Goal: Information Seeking & Learning: Learn about a topic

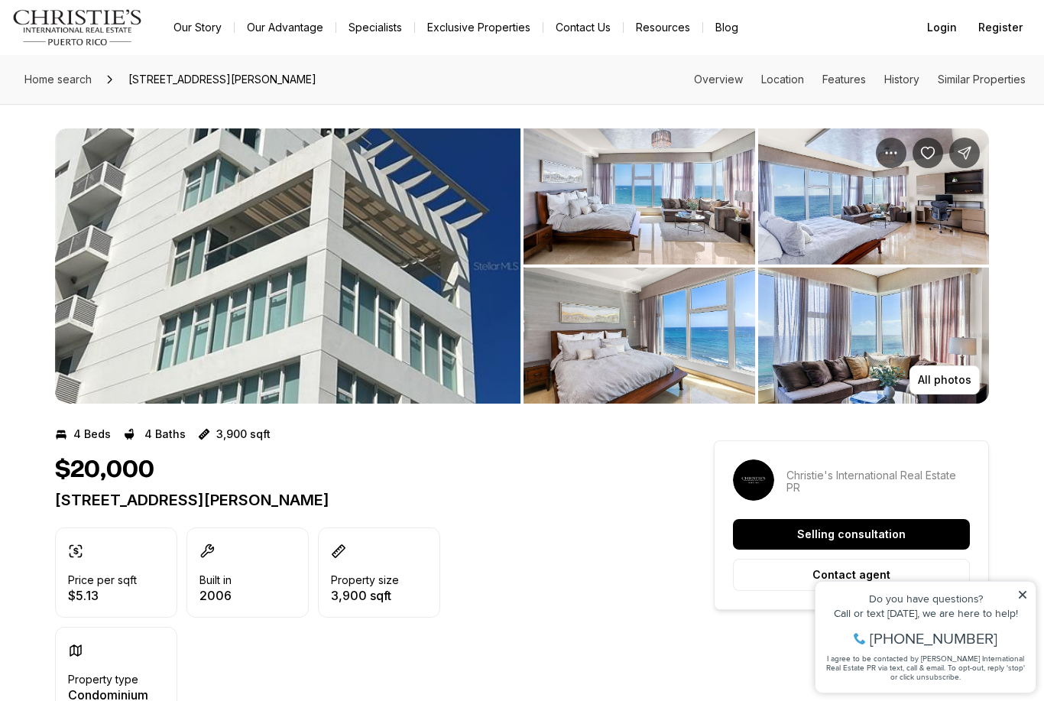
click at [620, 223] on img "View image gallery" at bounding box center [640, 196] width 232 height 136
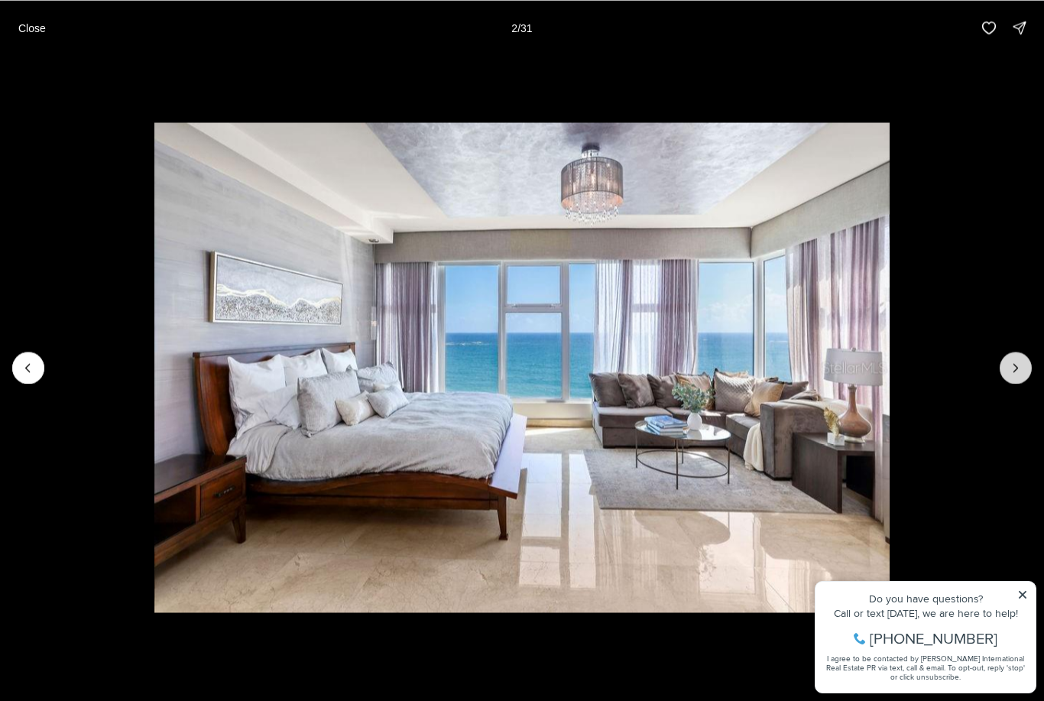
click at [1022, 372] on icon "Next slide" at bounding box center [1015, 367] width 15 height 15
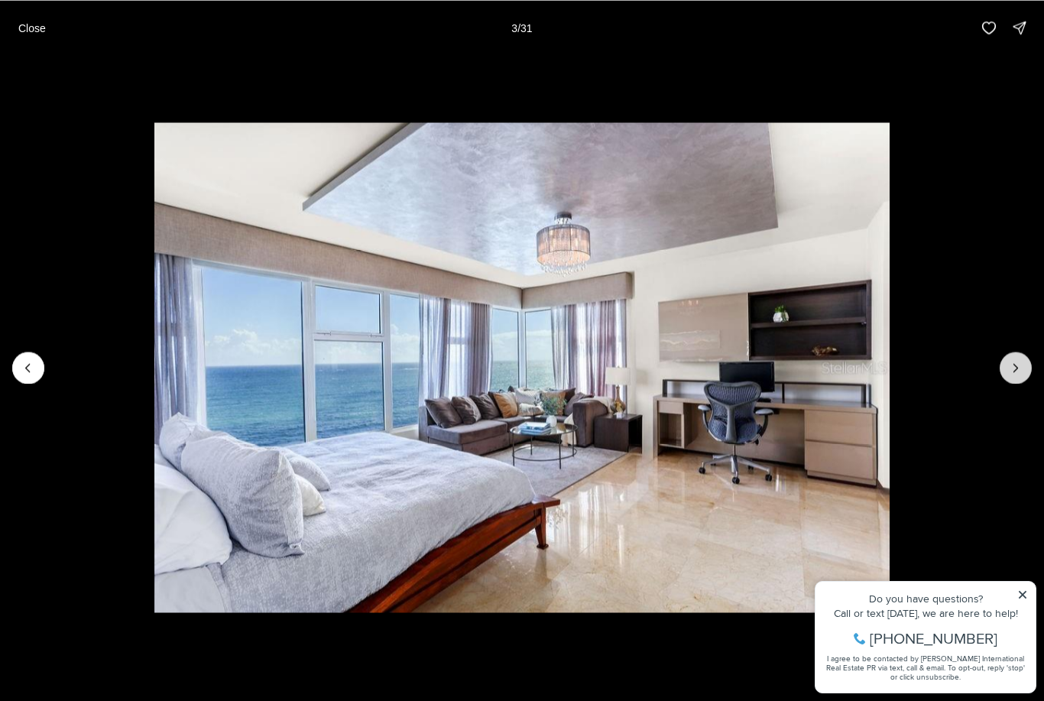
click at [1021, 367] on icon "Next slide" at bounding box center [1015, 367] width 15 height 15
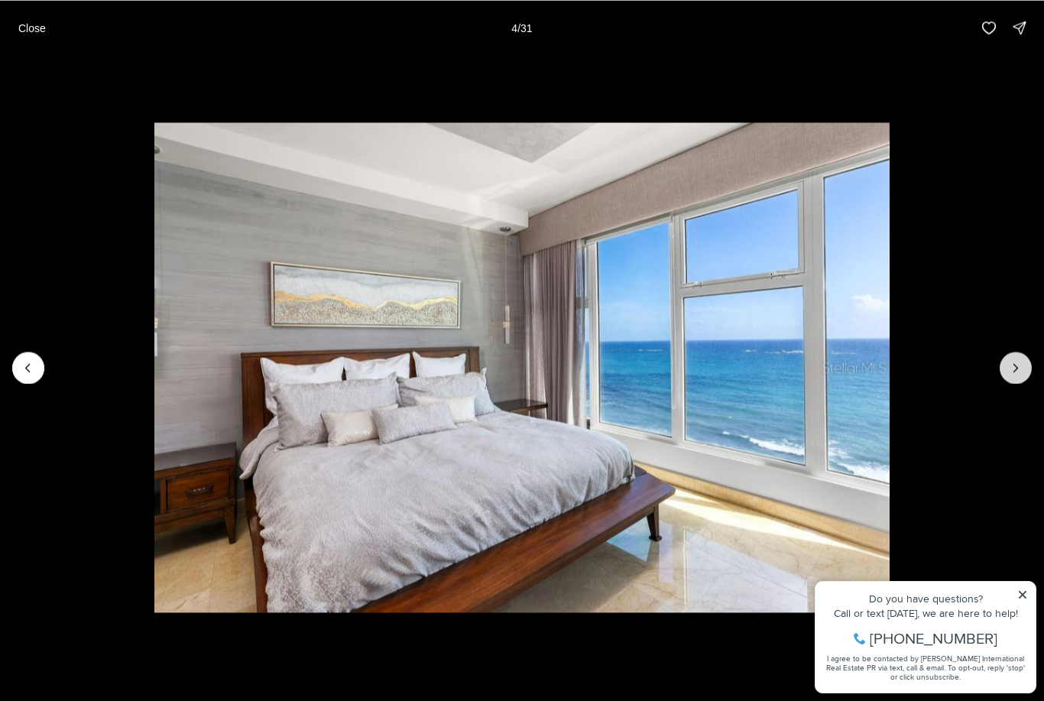
click at [1023, 370] on icon "Next slide" at bounding box center [1015, 367] width 15 height 15
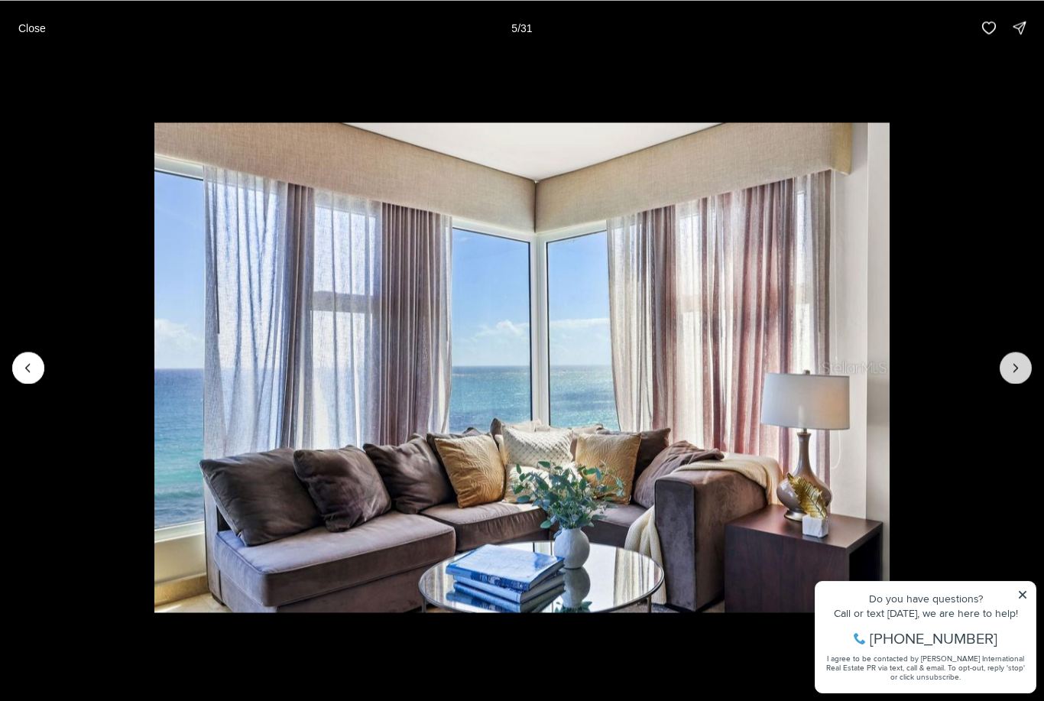
click at [1023, 366] on icon "Next slide" at bounding box center [1015, 367] width 15 height 15
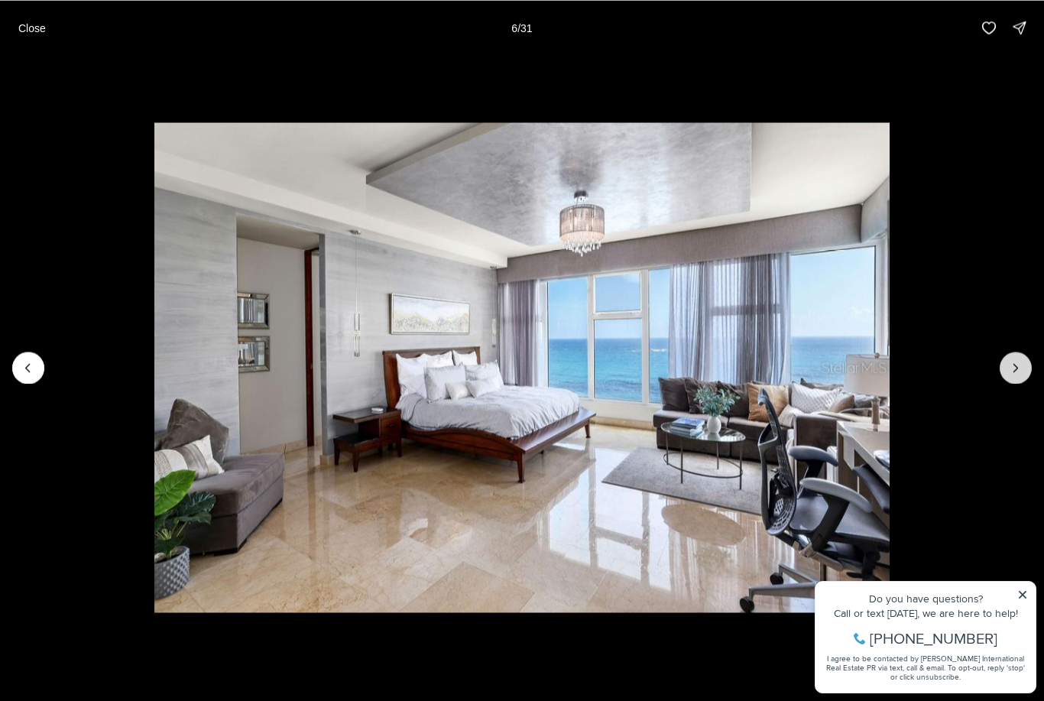
click at [1021, 365] on icon "Next slide" at bounding box center [1015, 367] width 15 height 15
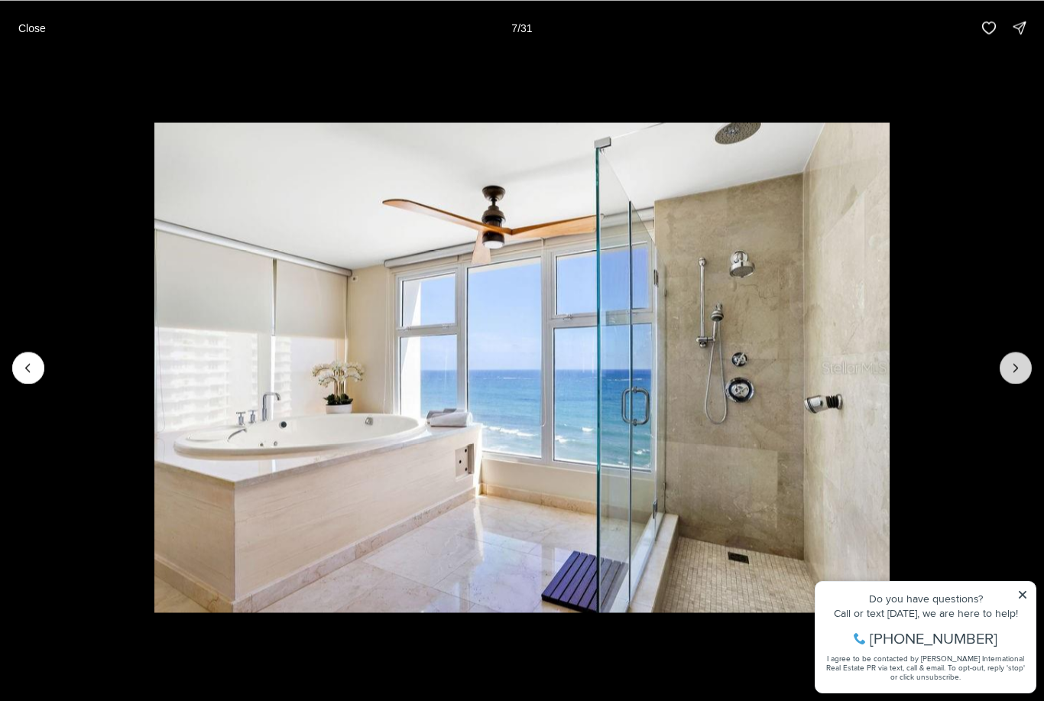
click at [1019, 369] on icon "Next slide" at bounding box center [1015, 367] width 15 height 15
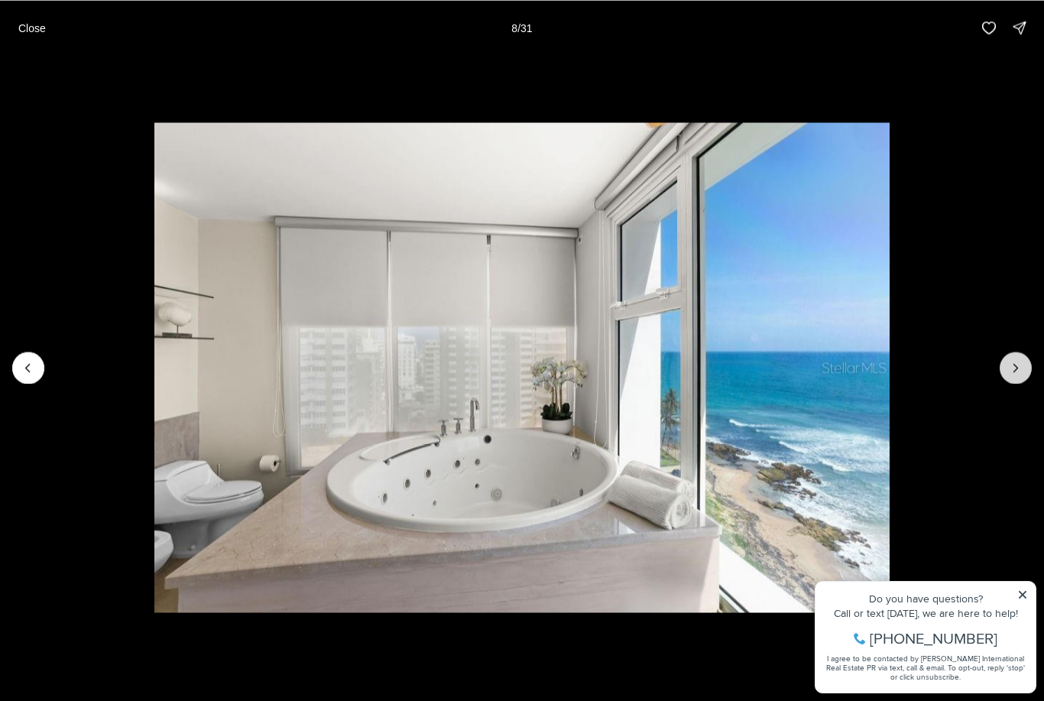
click at [1024, 358] on button "Next slide" at bounding box center [1016, 368] width 32 height 32
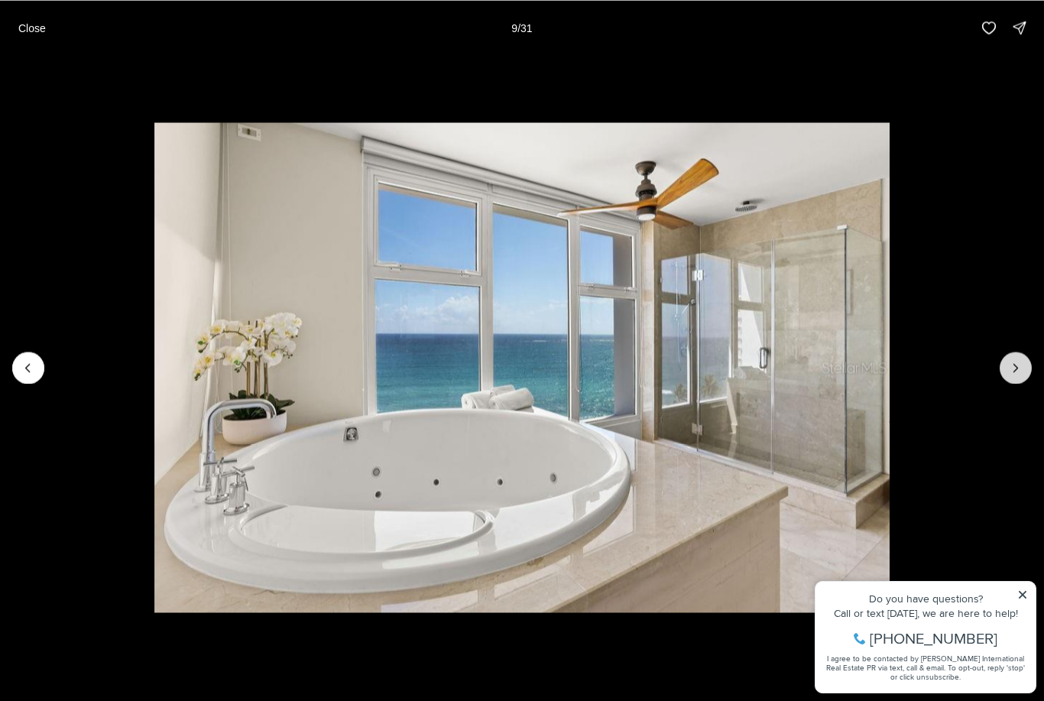
click at [1016, 369] on icon "Next slide" at bounding box center [1015, 367] width 15 height 15
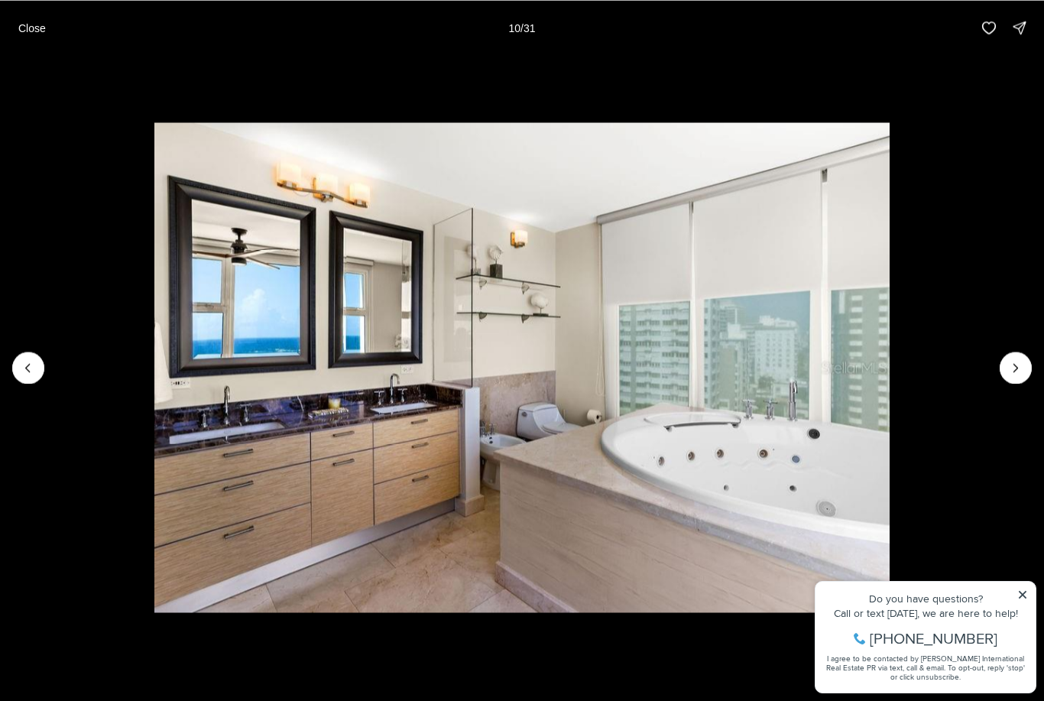
click at [1028, 382] on li "10 of 31" at bounding box center [522, 367] width 1044 height 625
click at [1023, 365] on icon "Next slide" at bounding box center [1015, 367] width 15 height 15
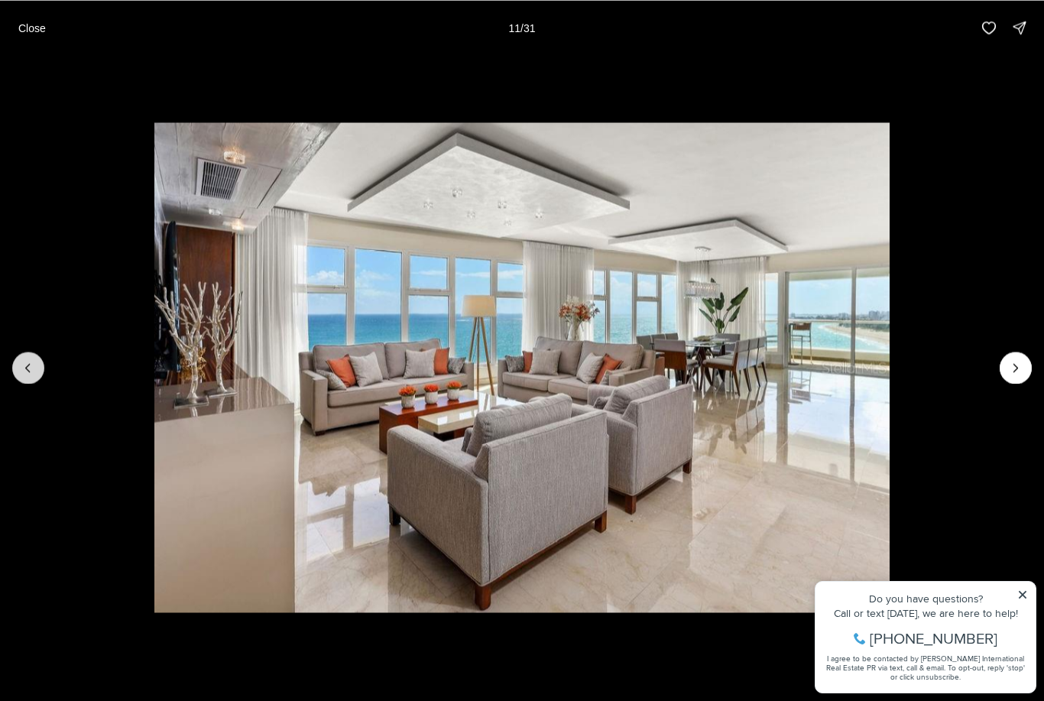
click at [33, 375] on icon "Previous slide" at bounding box center [28, 367] width 15 height 15
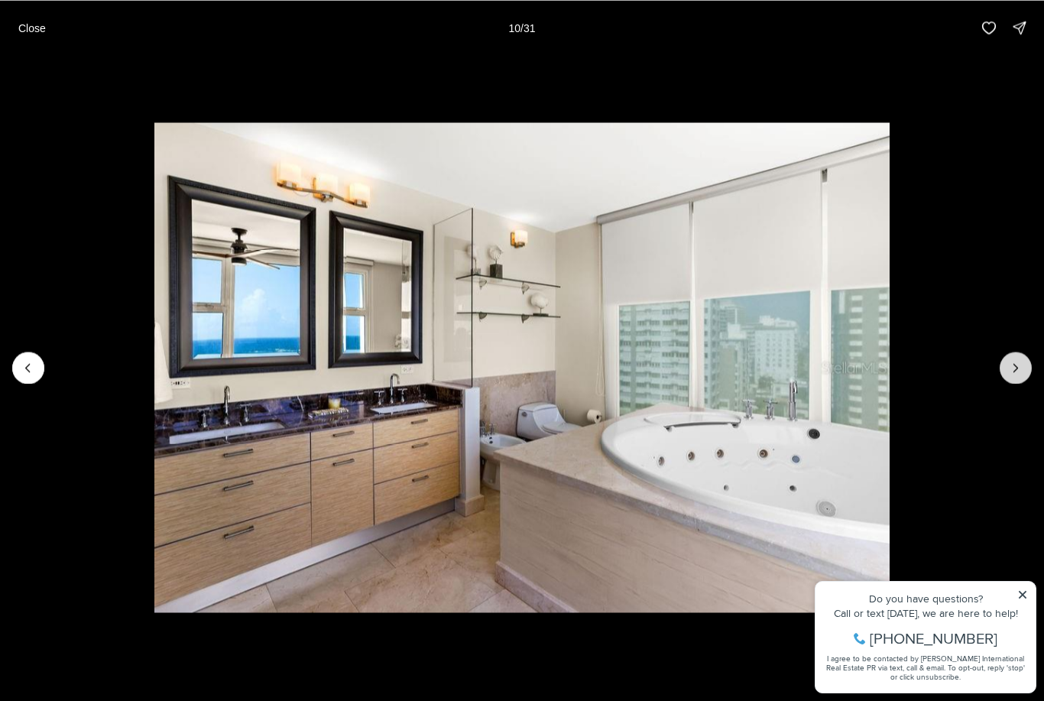
click at [1024, 362] on button "Next slide" at bounding box center [1016, 368] width 32 height 32
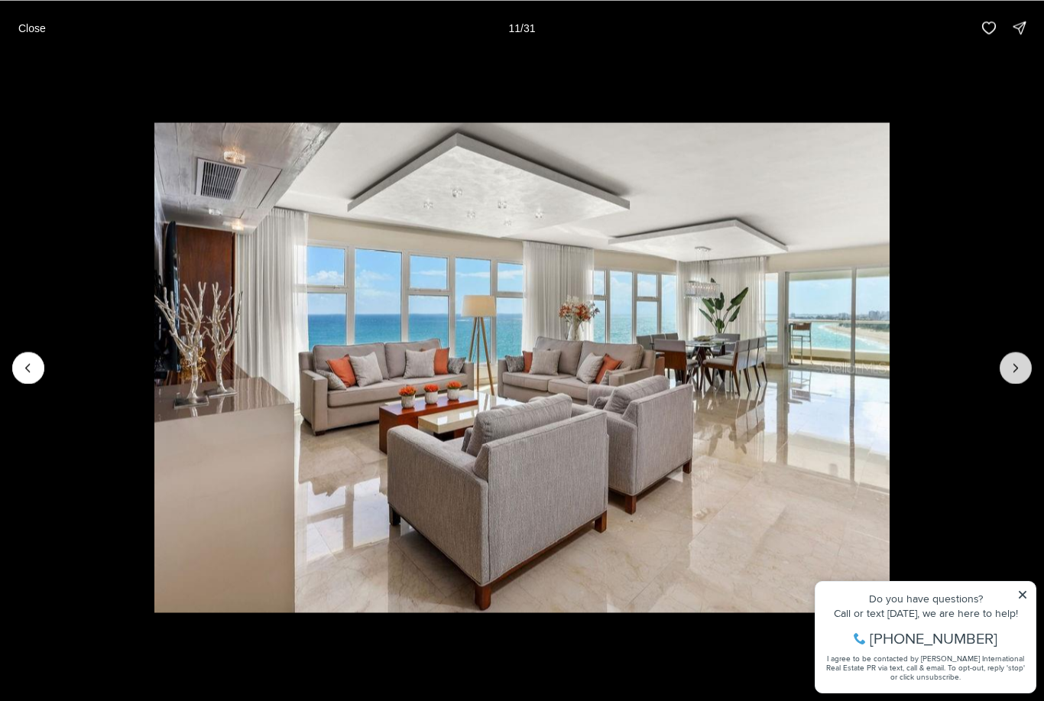
click at [1011, 369] on icon "Next slide" at bounding box center [1015, 367] width 15 height 15
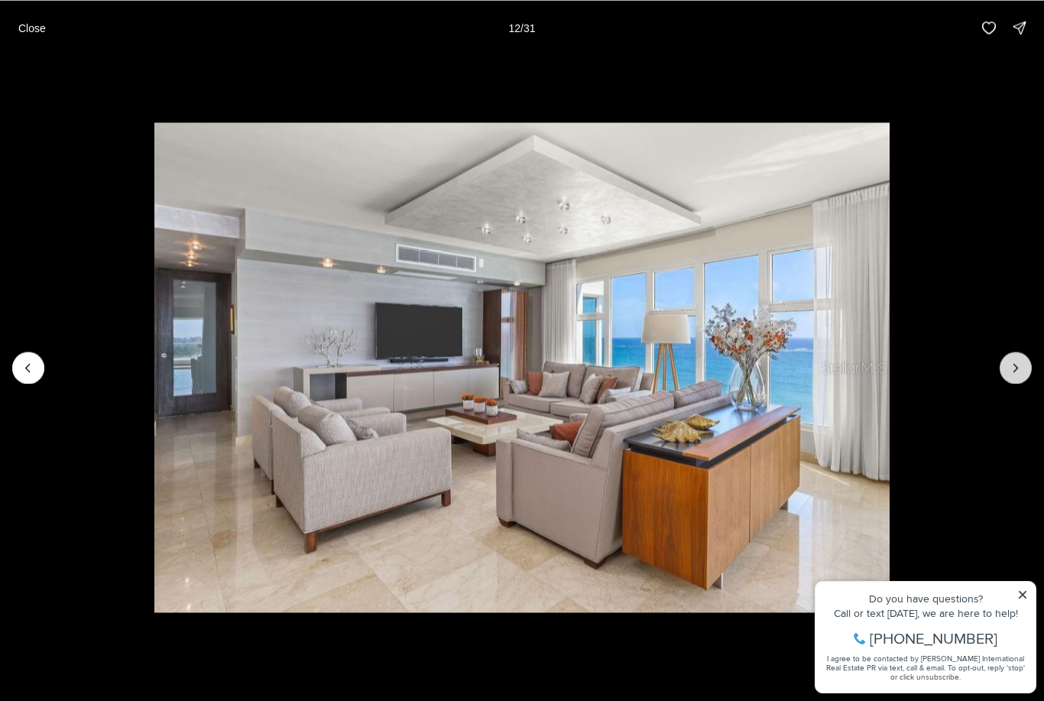
click at [1022, 370] on icon "Next slide" at bounding box center [1015, 367] width 15 height 15
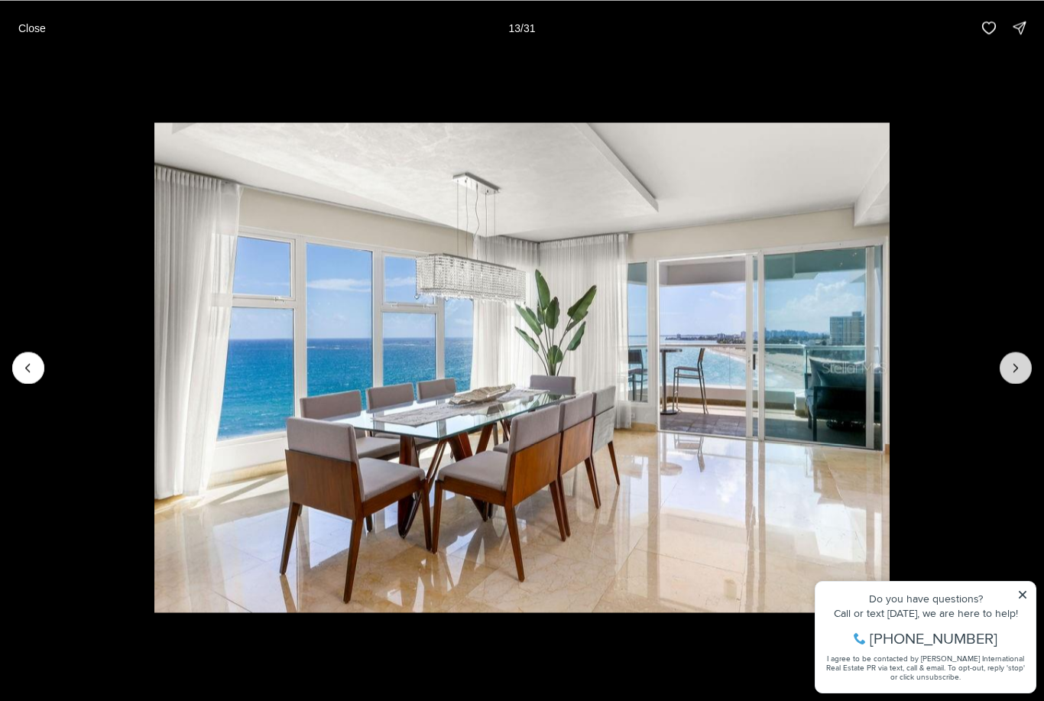
click at [1018, 370] on icon "Next slide" at bounding box center [1015, 367] width 15 height 15
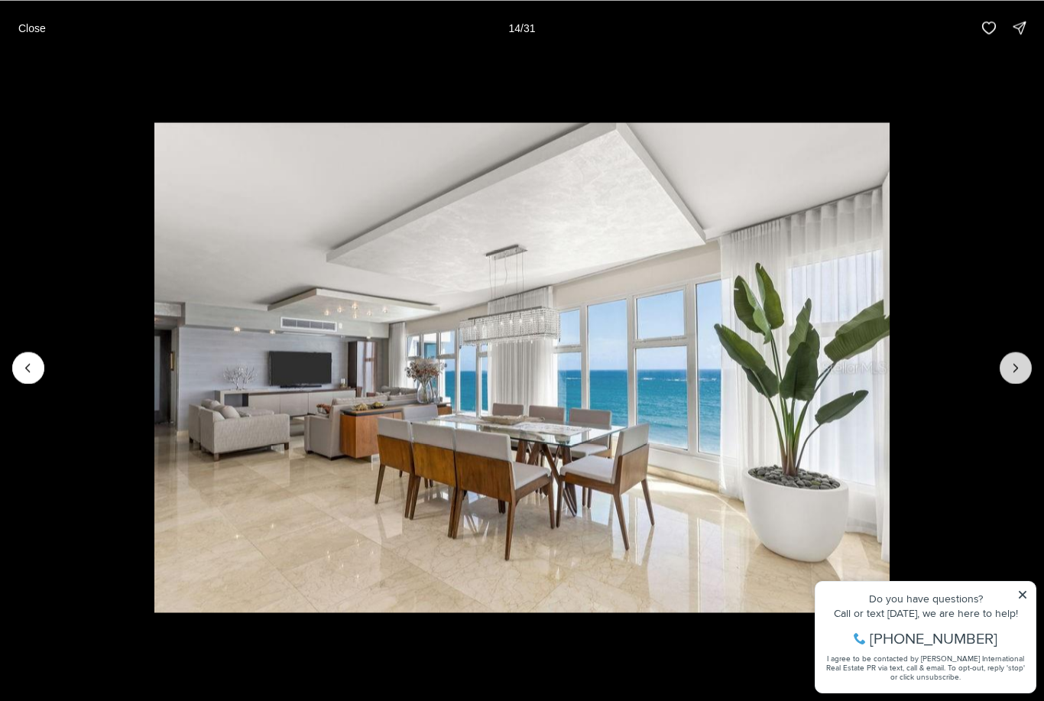
click at [1013, 372] on icon "Next slide" at bounding box center [1015, 367] width 15 height 15
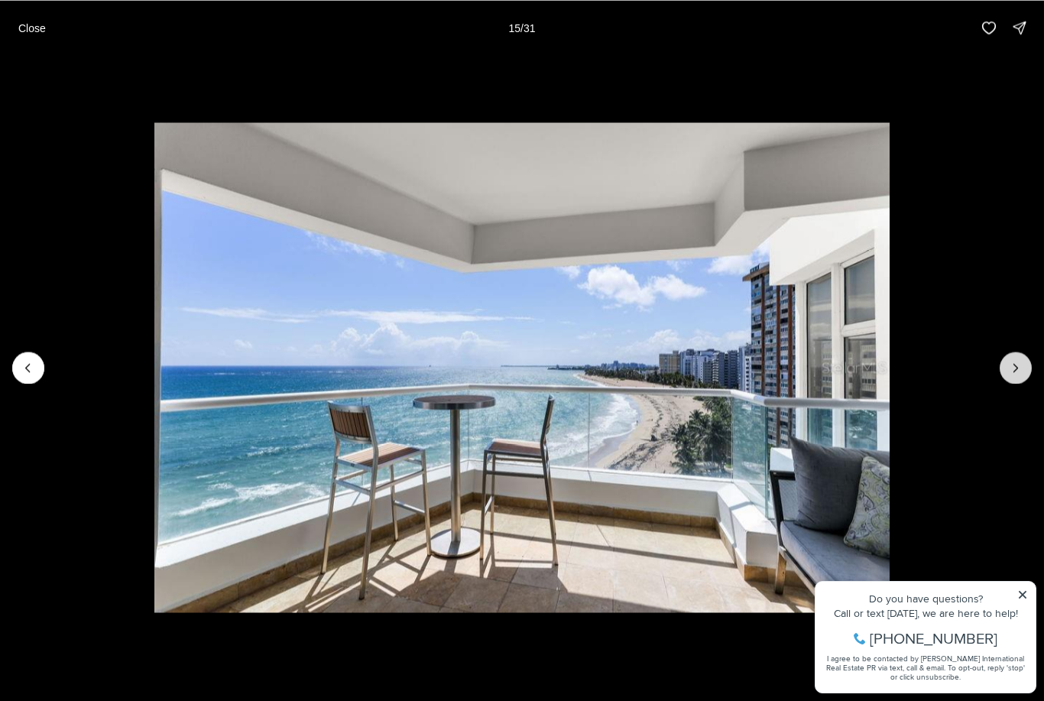
click at [1015, 367] on icon "Next slide" at bounding box center [1015, 367] width 15 height 15
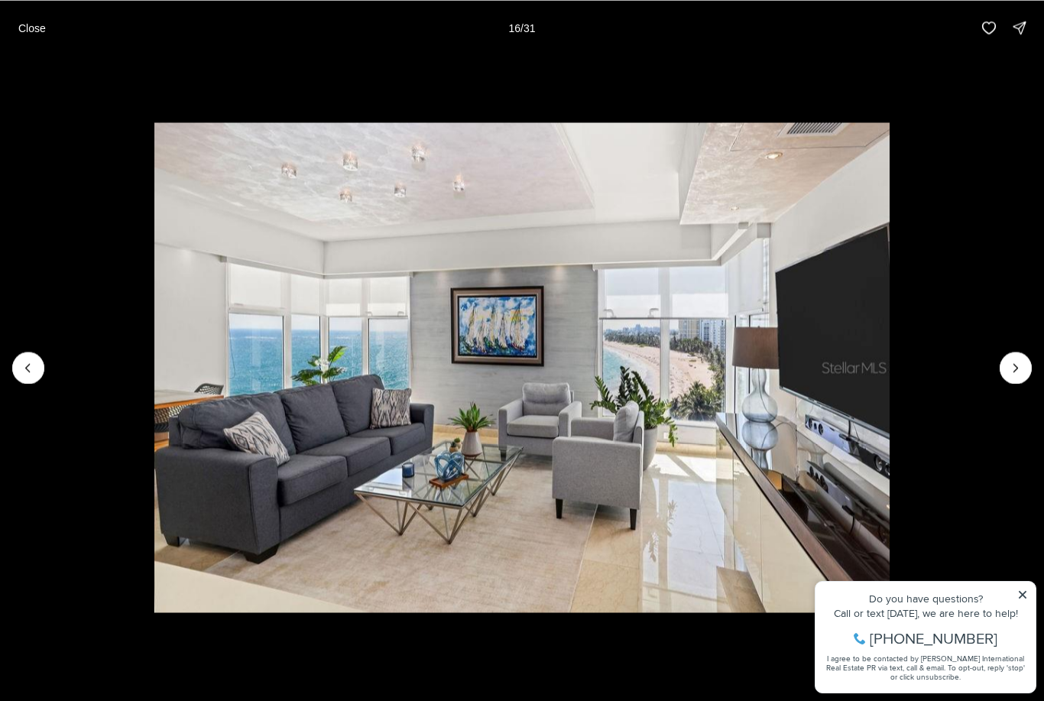
click at [31, 351] on li "16 of 31" at bounding box center [522, 367] width 1044 height 625
click at [23, 363] on icon "Previous slide" at bounding box center [28, 367] width 15 height 15
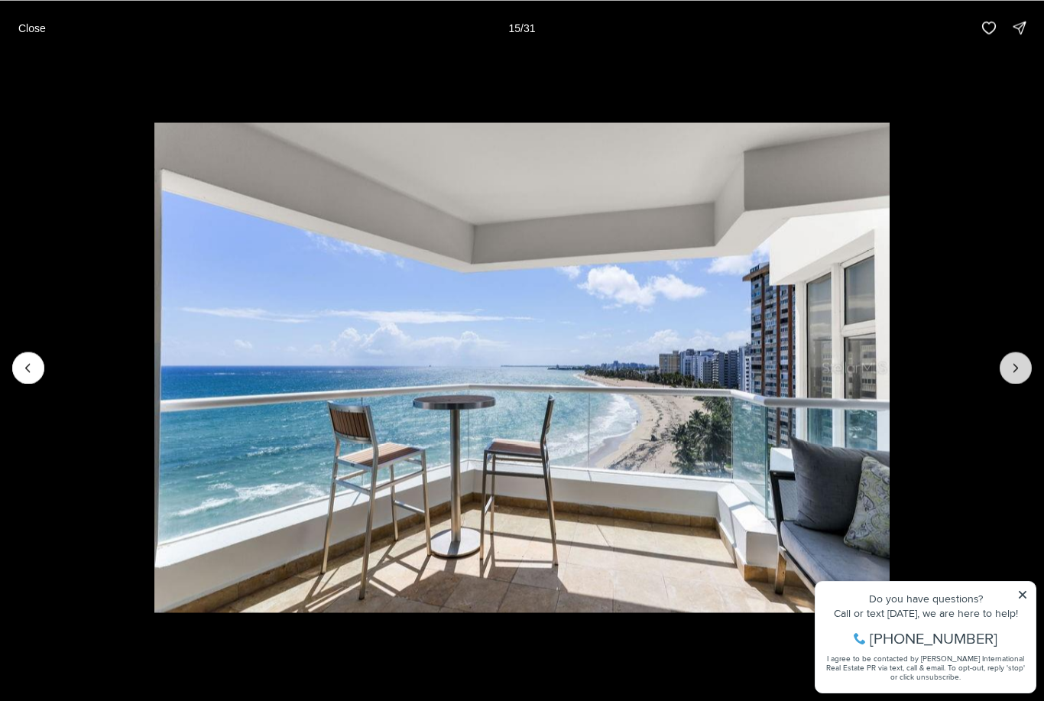
click at [1020, 369] on icon "Next slide" at bounding box center [1015, 367] width 15 height 15
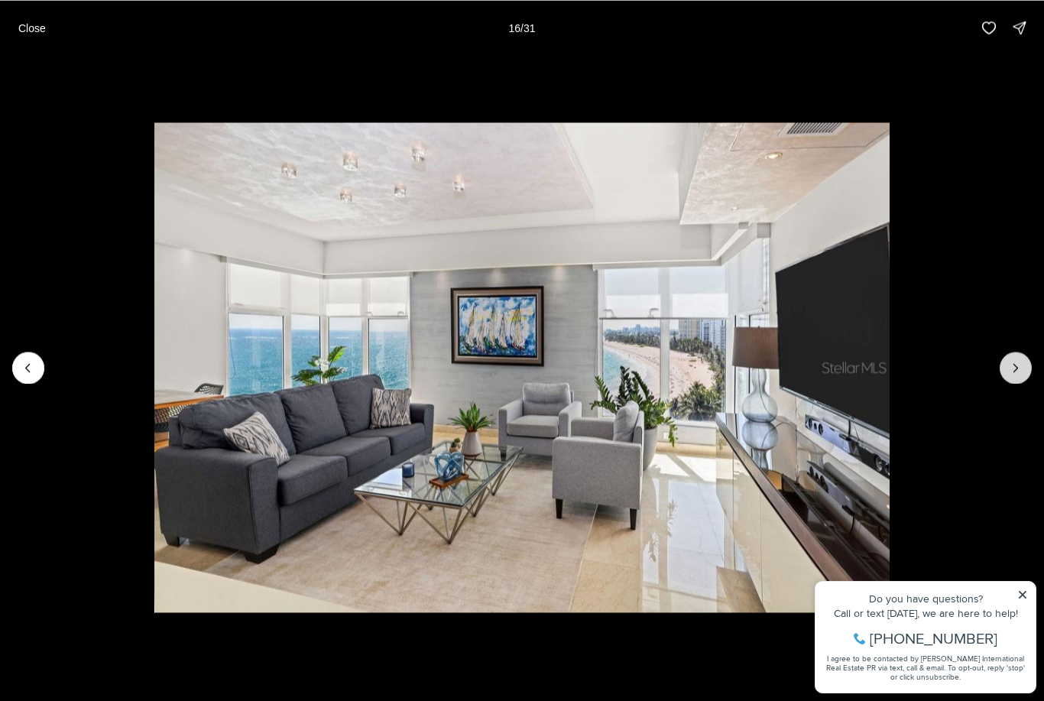
click at [1017, 364] on icon "Next slide" at bounding box center [1015, 367] width 15 height 15
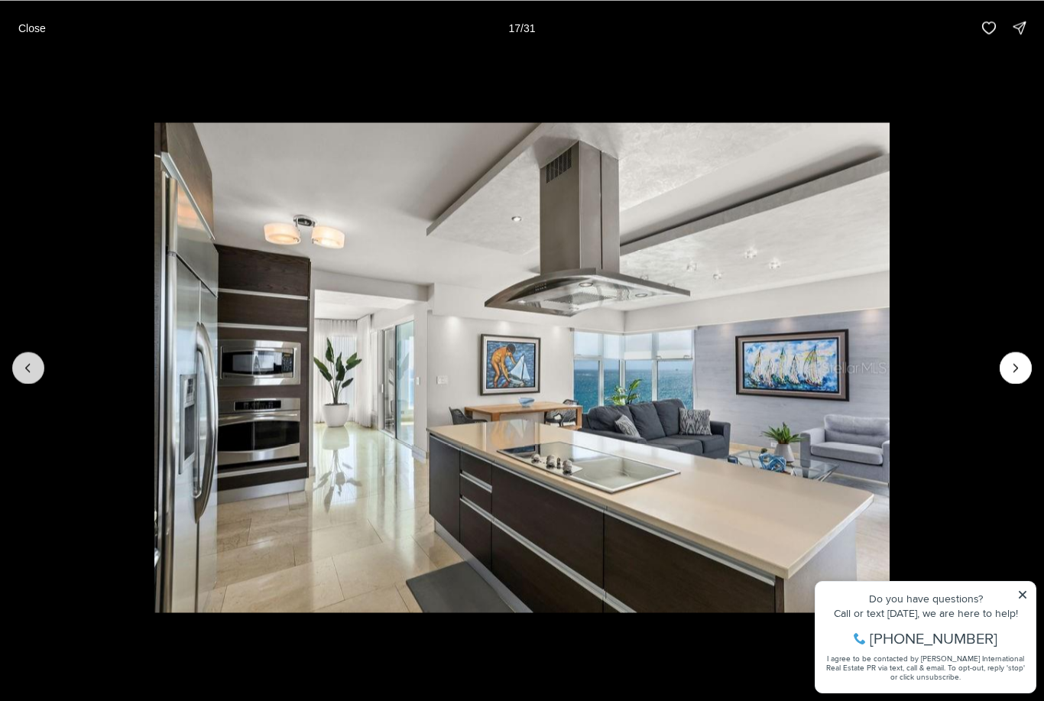
click at [27, 369] on icon "Previous slide" at bounding box center [28, 367] width 15 height 15
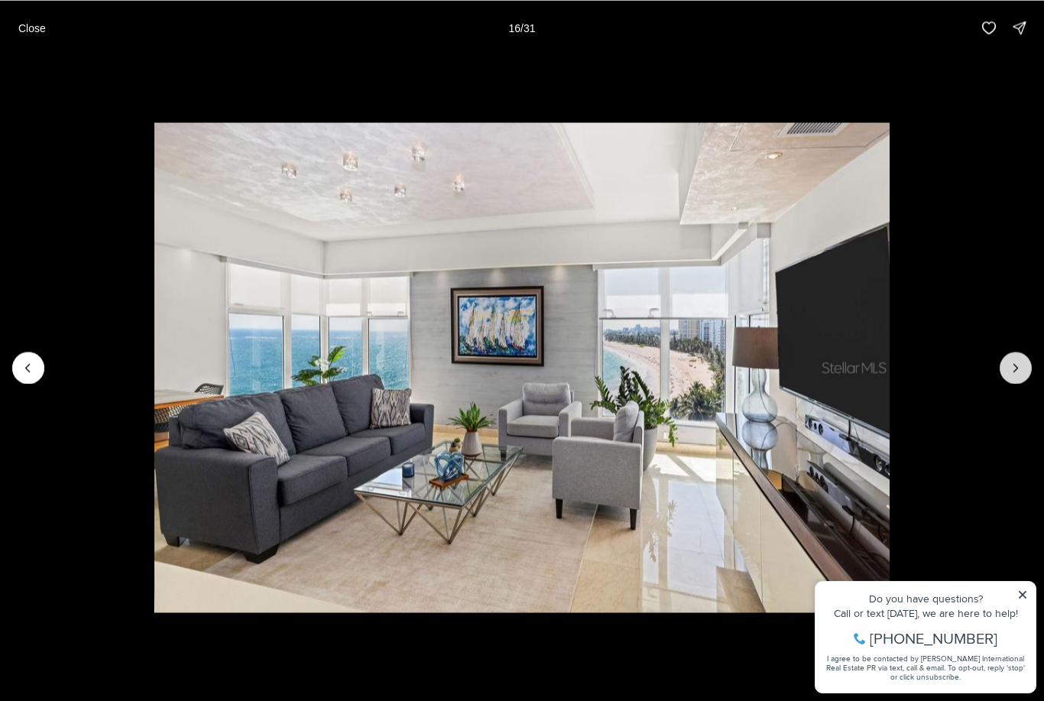
click at [1013, 361] on icon "Next slide" at bounding box center [1015, 367] width 15 height 15
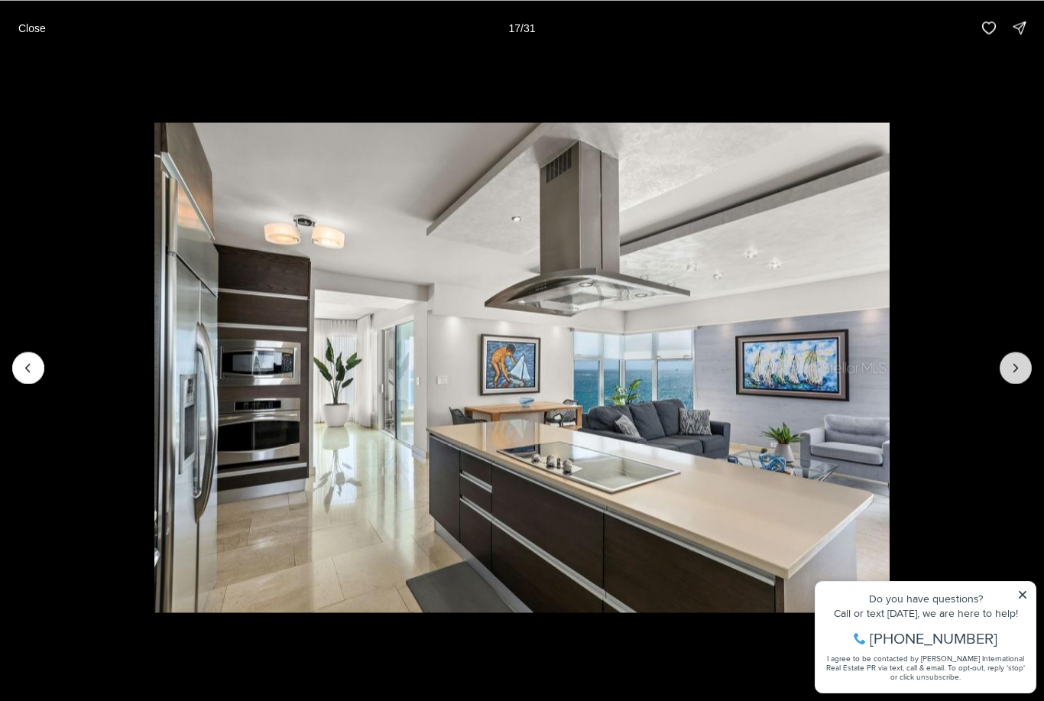
click at [1016, 364] on icon "Next slide" at bounding box center [1015, 367] width 15 height 15
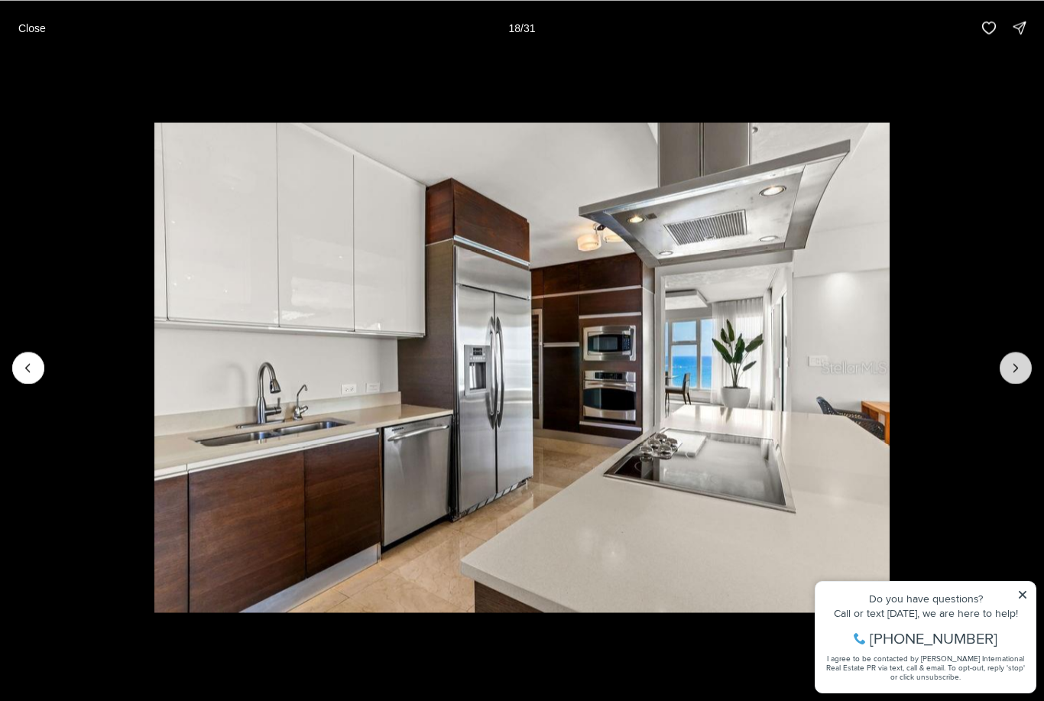
click at [1022, 361] on icon "Next slide" at bounding box center [1015, 367] width 15 height 15
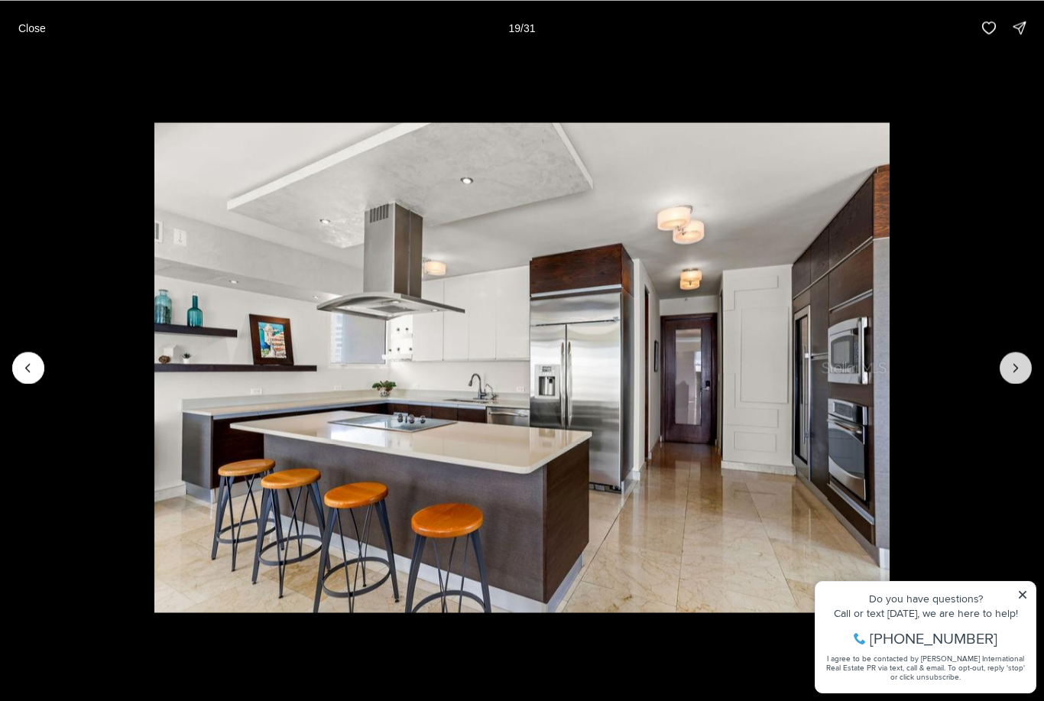
click at [1021, 367] on icon "Next slide" at bounding box center [1015, 367] width 15 height 15
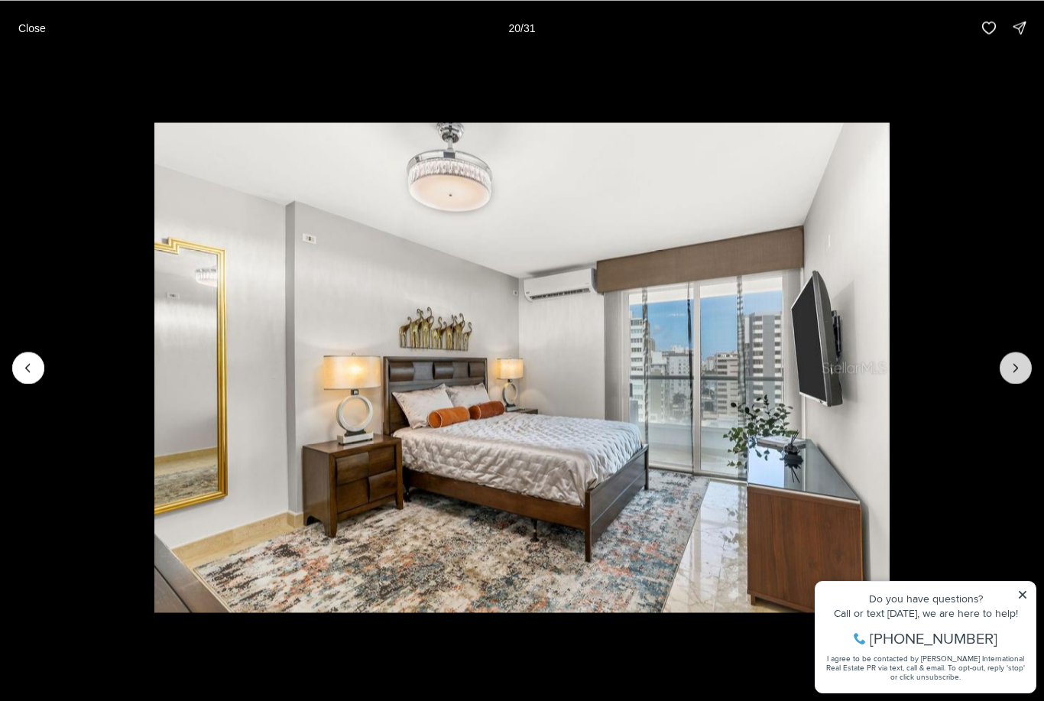
click at [1022, 367] on icon "Next slide" at bounding box center [1015, 367] width 15 height 15
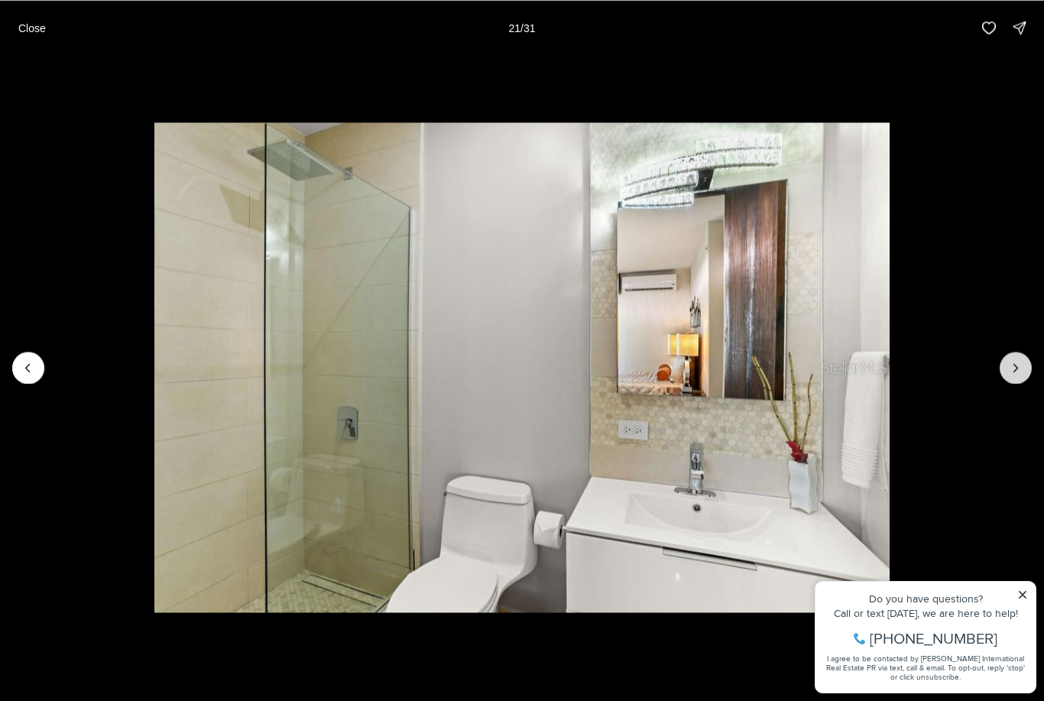
click at [1017, 372] on icon "Next slide" at bounding box center [1015, 367] width 15 height 15
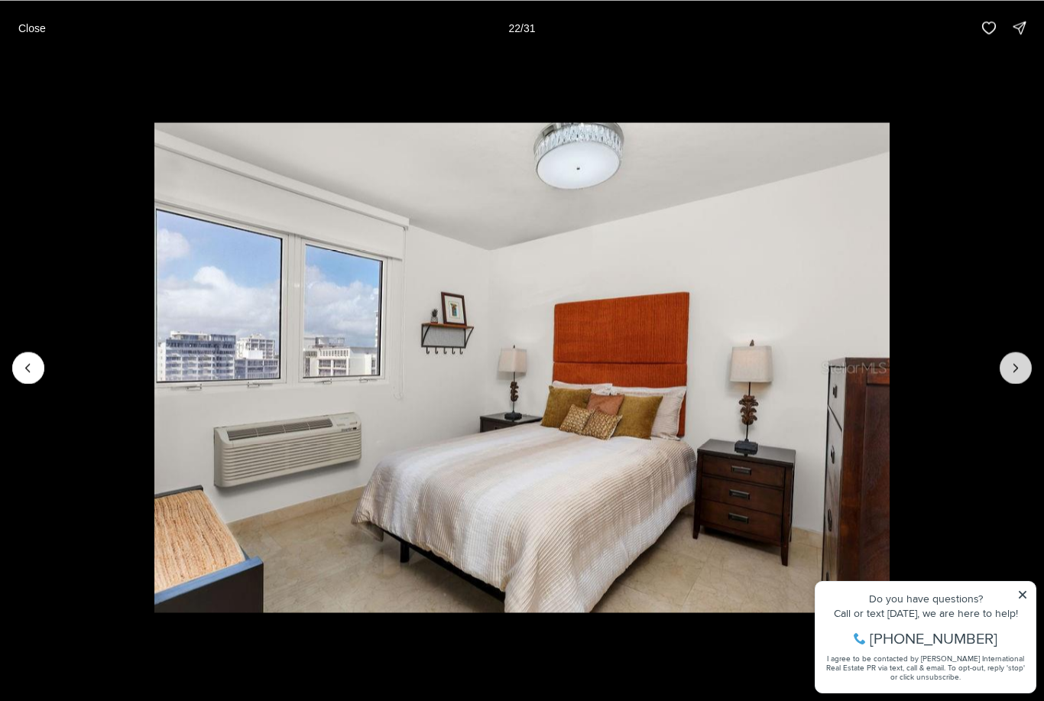
click at [1023, 371] on icon "Next slide" at bounding box center [1015, 367] width 15 height 15
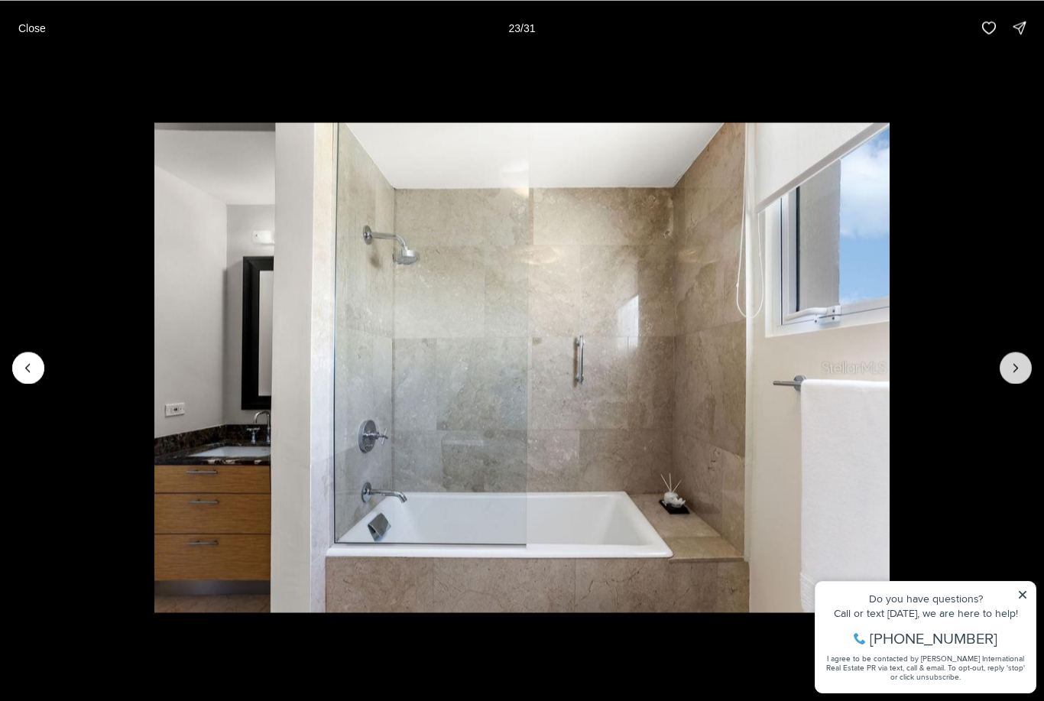
click at [1017, 371] on icon "Next slide" at bounding box center [1015, 367] width 15 height 15
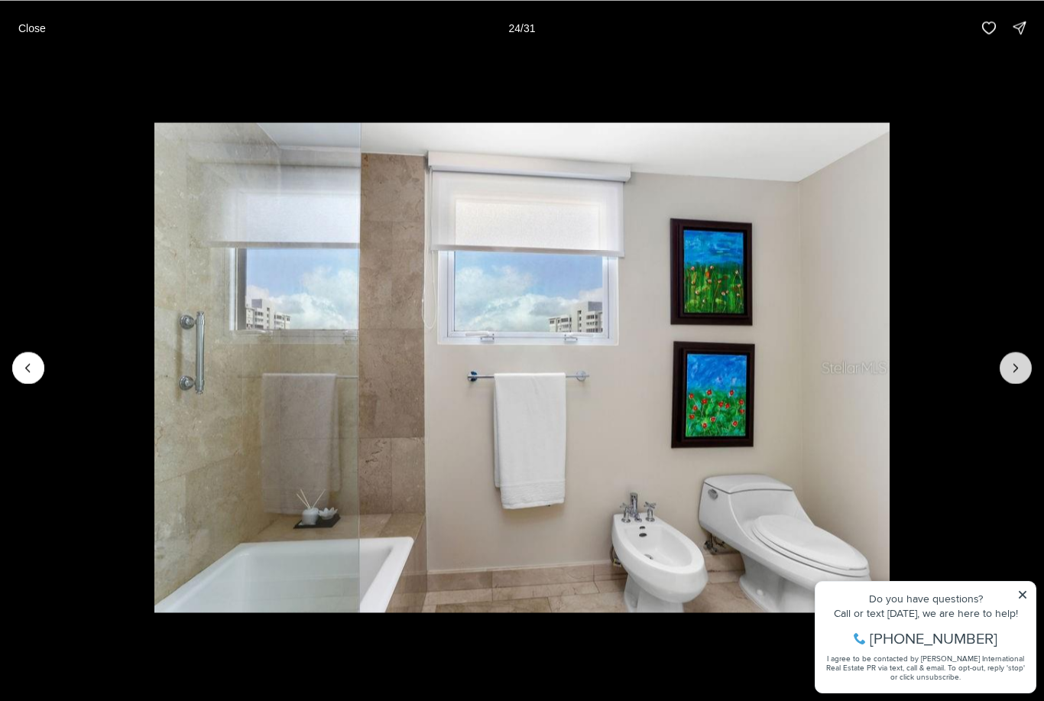
click at [1019, 368] on icon "Next slide" at bounding box center [1015, 367] width 15 height 15
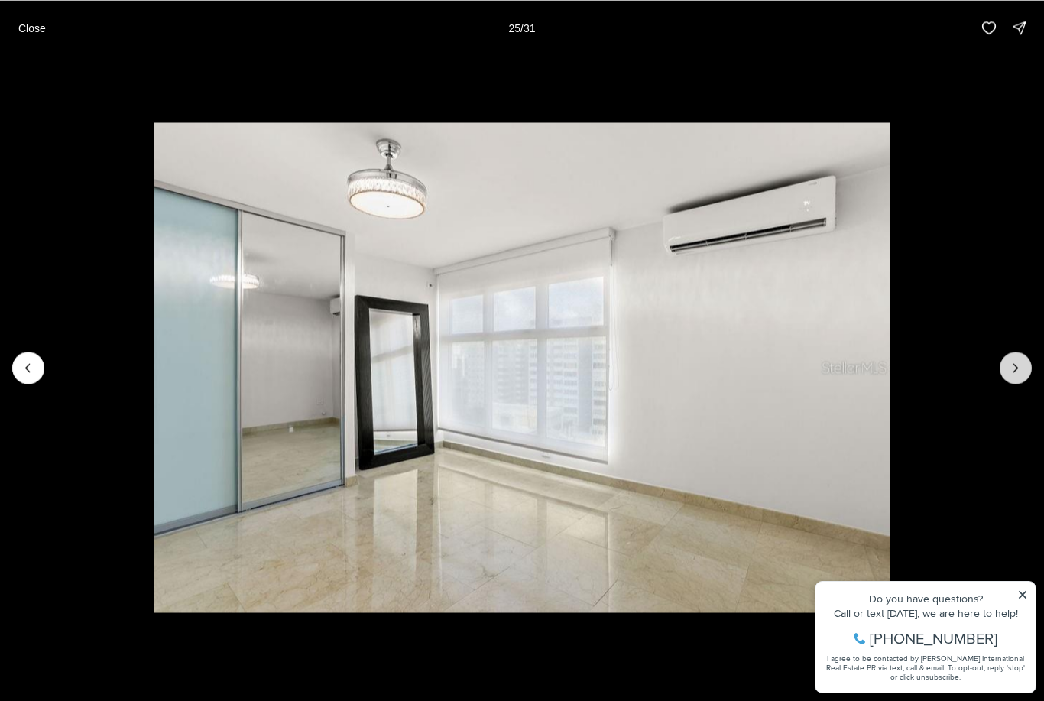
click at [1021, 367] on icon "Next slide" at bounding box center [1015, 367] width 15 height 15
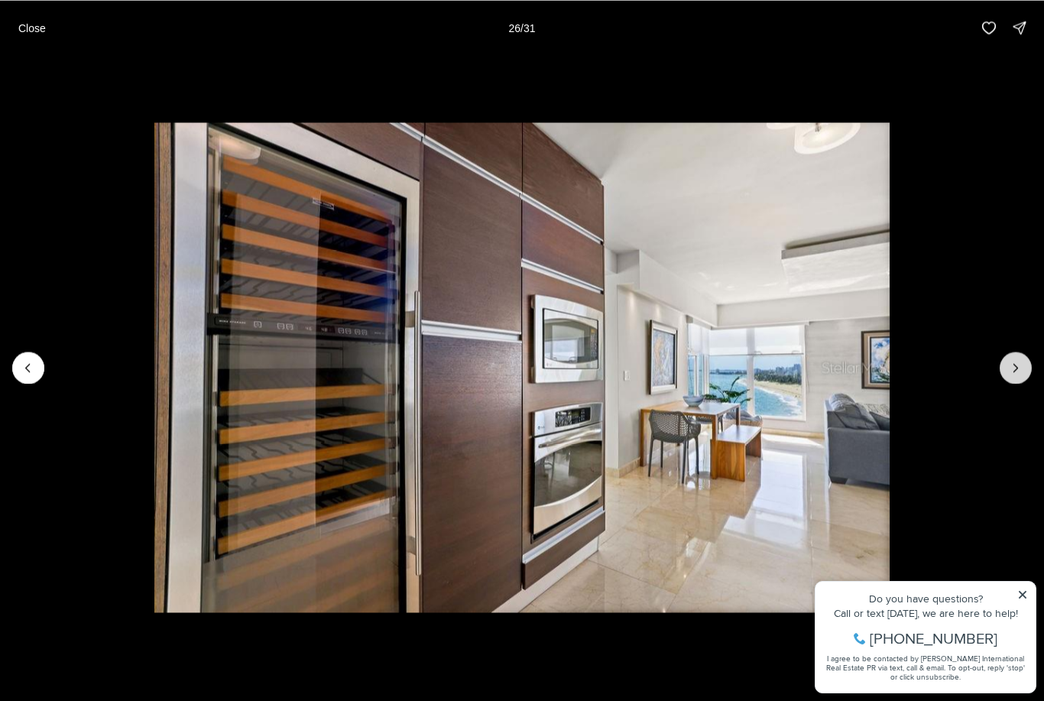
click at [1022, 363] on icon "Next slide" at bounding box center [1015, 367] width 15 height 15
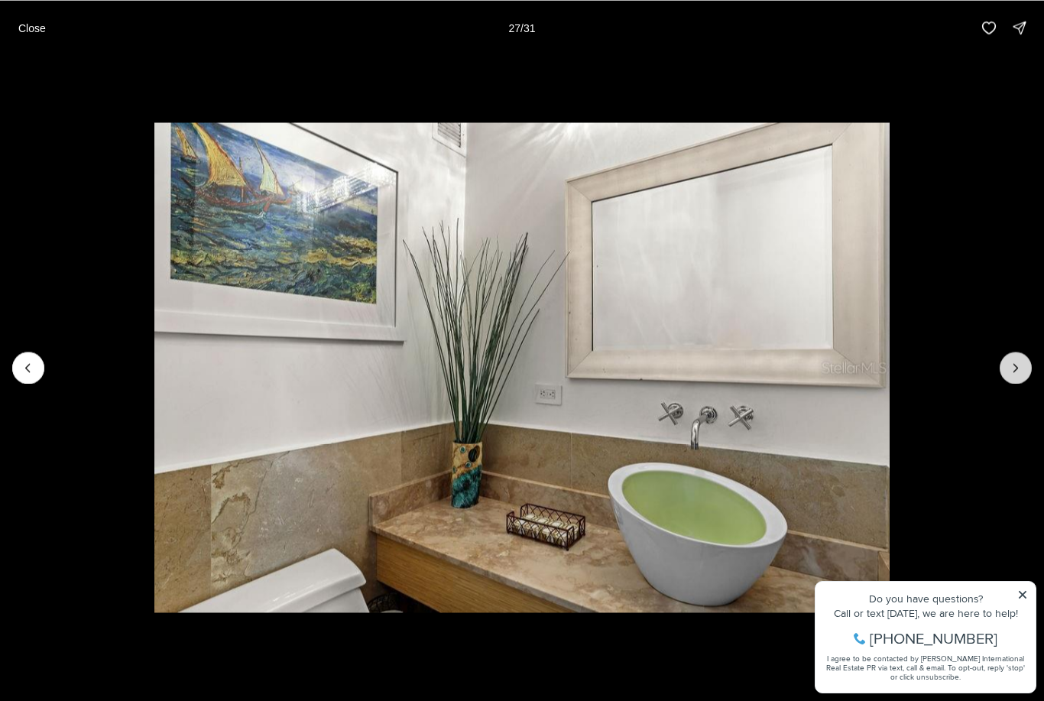
click at [1015, 365] on icon "Next slide" at bounding box center [1015, 367] width 15 height 15
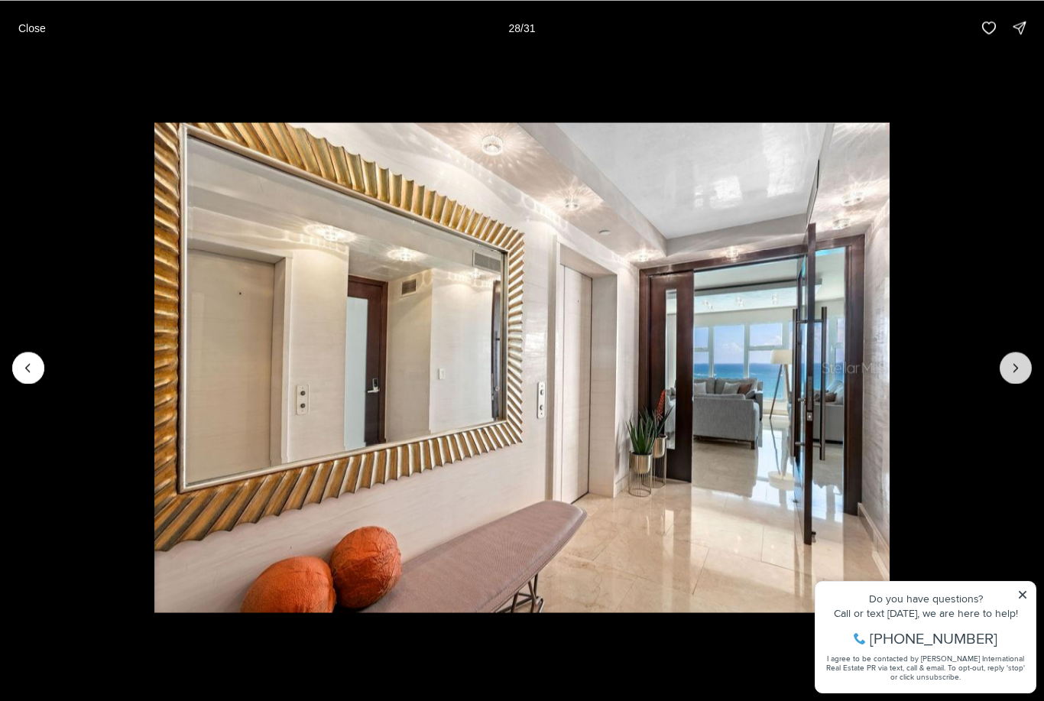
click at [1013, 365] on icon "Next slide" at bounding box center [1015, 367] width 15 height 15
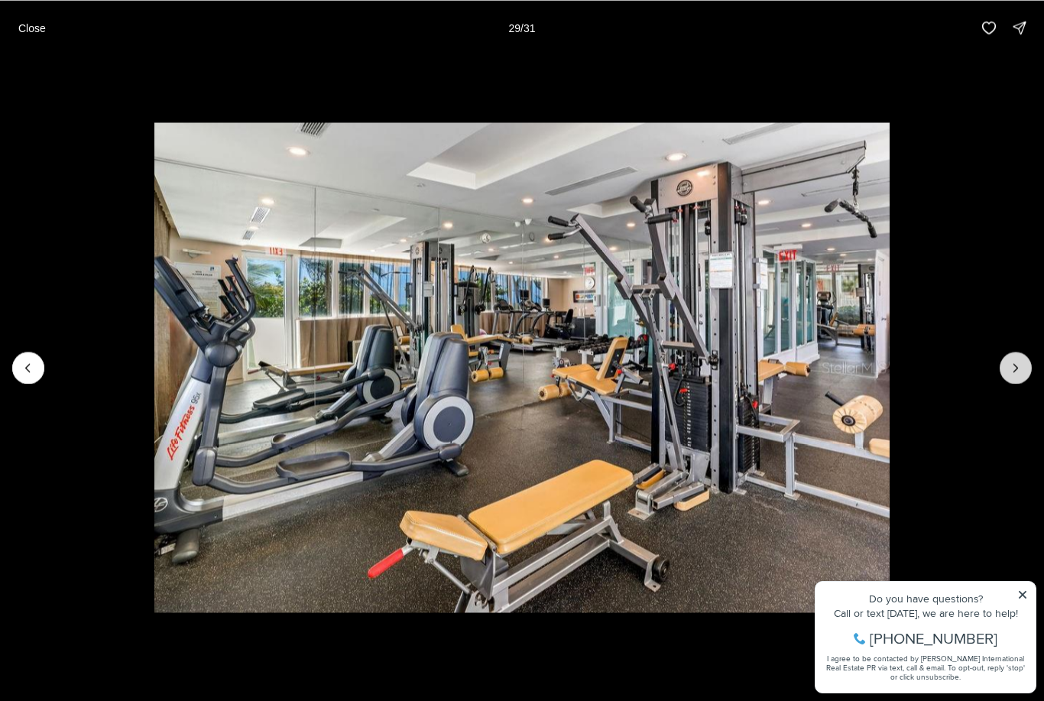
click at [1023, 375] on icon "Next slide" at bounding box center [1015, 367] width 15 height 15
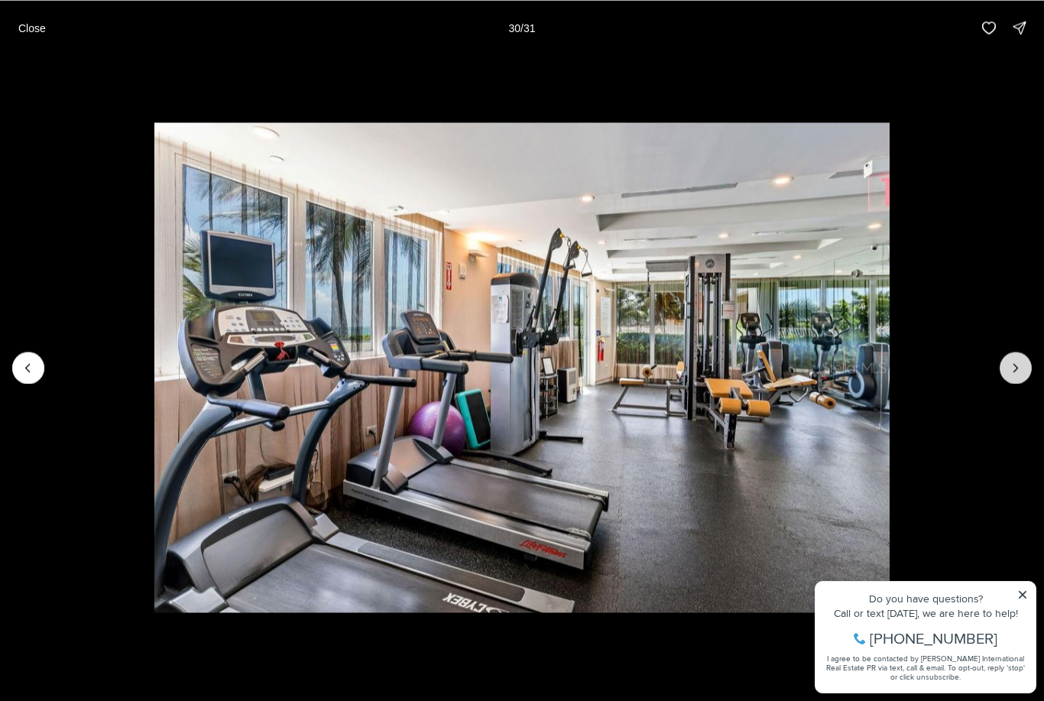
click at [1019, 368] on icon "Next slide" at bounding box center [1015, 367] width 15 height 15
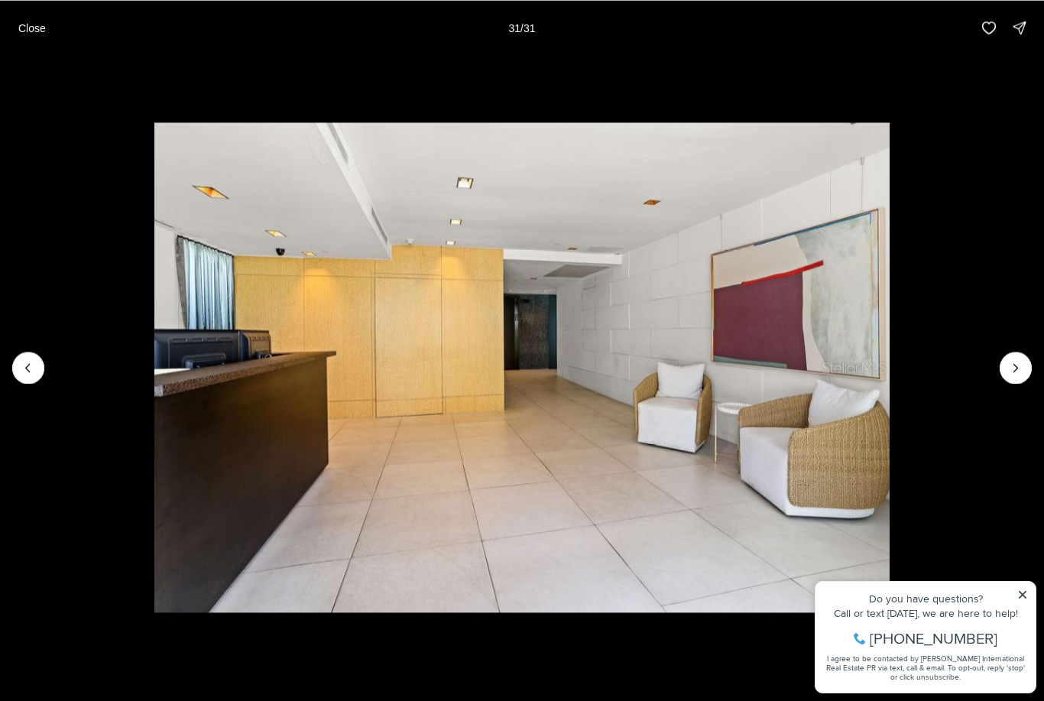
click at [1029, 593] on li "31 of 31" at bounding box center [522, 367] width 1044 height 625
click at [1015, 372] on div at bounding box center [1016, 368] width 32 height 32
click at [1024, 366] on div at bounding box center [1016, 368] width 32 height 32
click at [44, 26] on p "Close" at bounding box center [32, 27] width 28 height 12
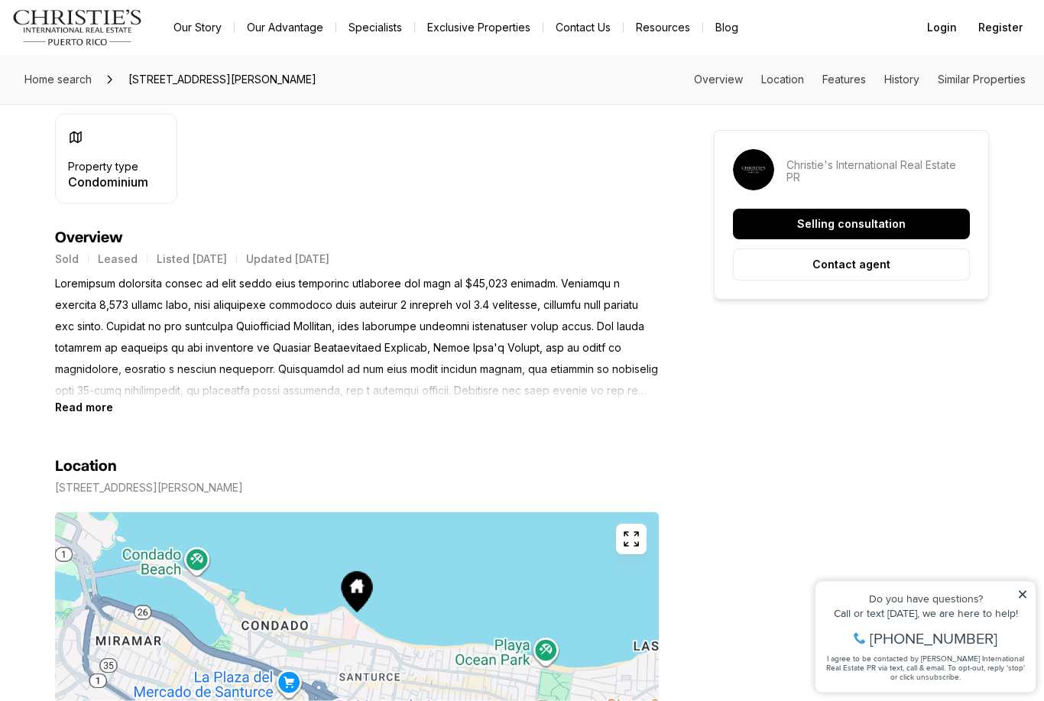
scroll to position [534, 0]
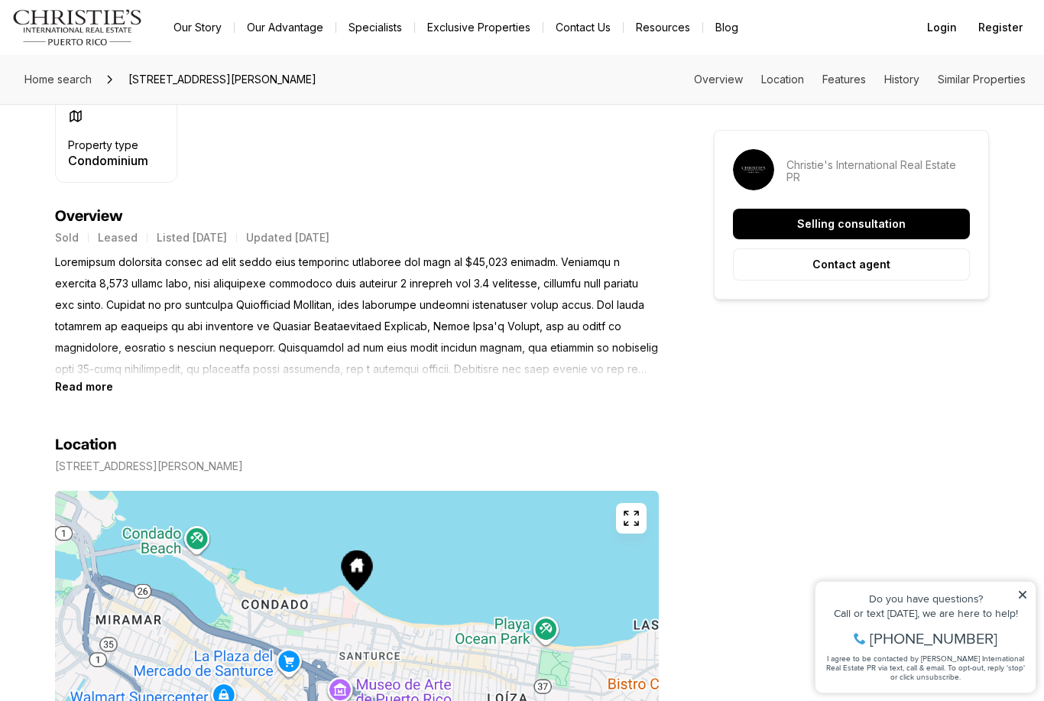
click at [72, 391] on b "Read more" at bounding box center [84, 386] width 58 height 13
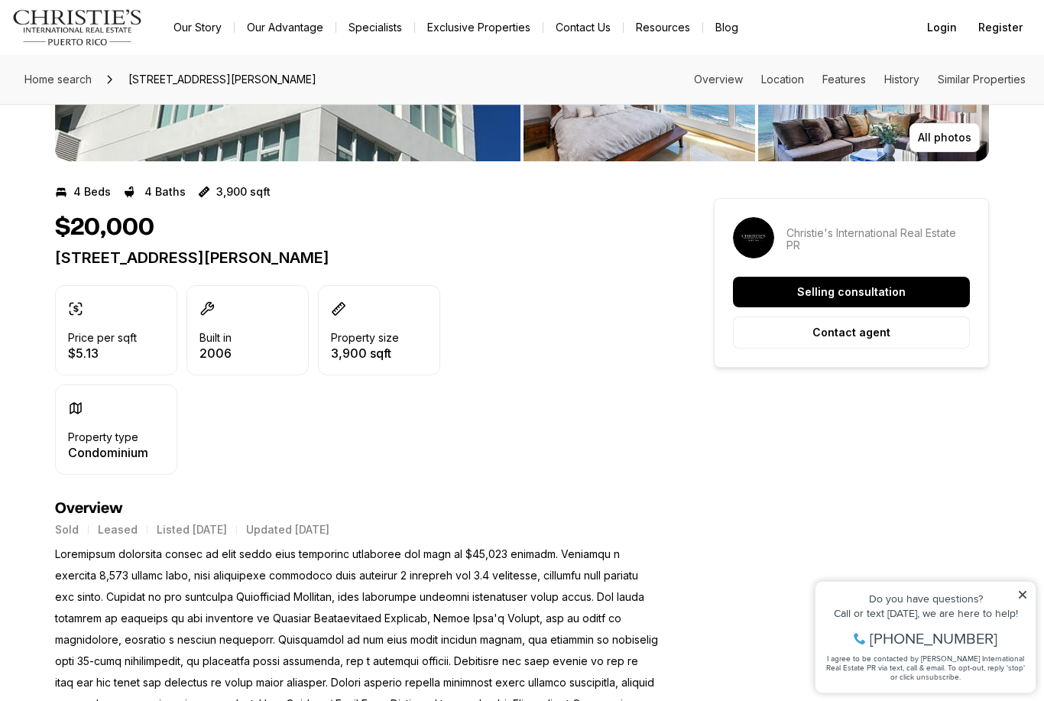
scroll to position [0, 0]
